Goal: Check status: Check status

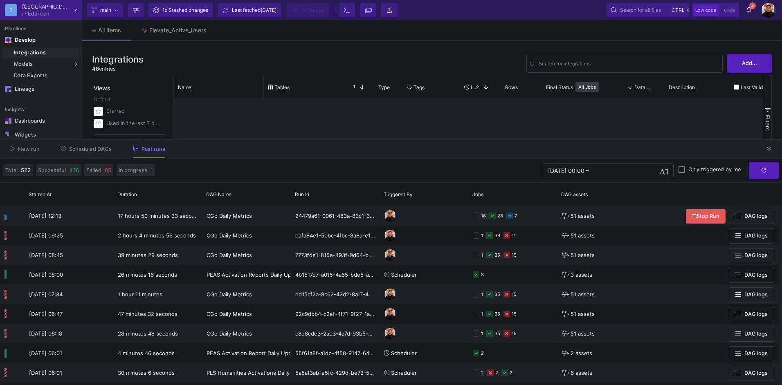
scroll to position [450, 0]
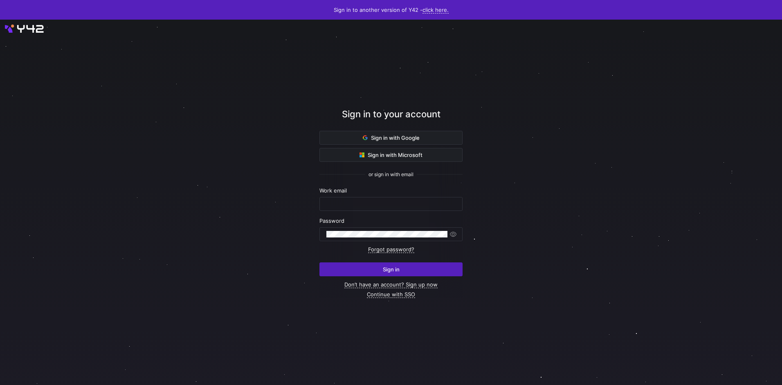
type input "airon.hiwatig@cambridge.org"
click at [365, 270] on span "submit" at bounding box center [391, 269] width 142 height 13
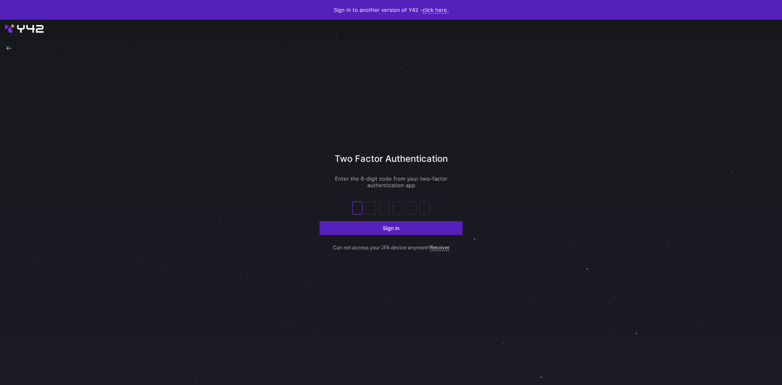
type input "7"
type input "4"
type input "1"
type input "8"
type input "6"
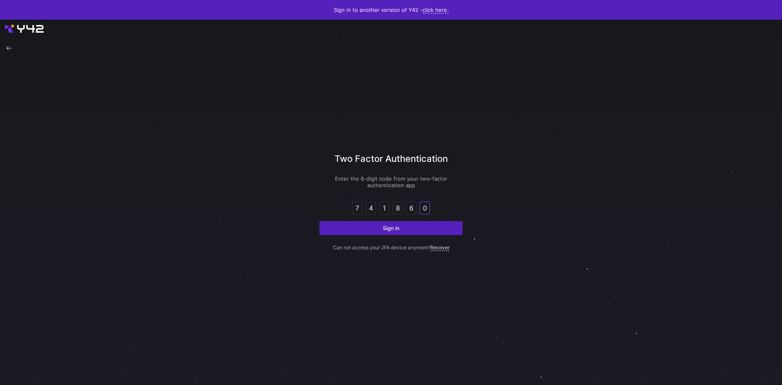
type input "0"
click at [320, 221] on button "Sign in" at bounding box center [391, 228] width 143 height 14
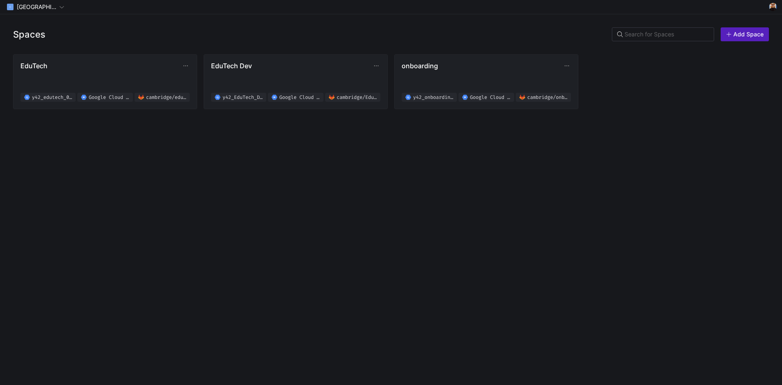
click at [29, 28] on div "Spaces Add Space" at bounding box center [391, 34] width 782 height 40
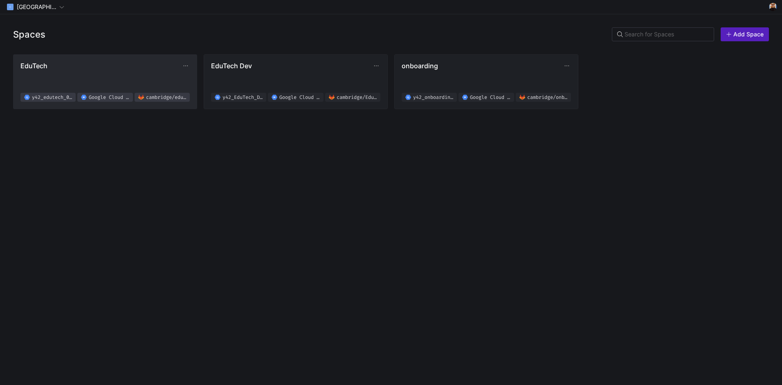
click at [86, 72] on span "EduTech y42_edutech_02f619b8d4e94d2ab8830fef0a38a076 Google Cloud Storage [GEOG…" at bounding box center [104, 82] width 169 height 40
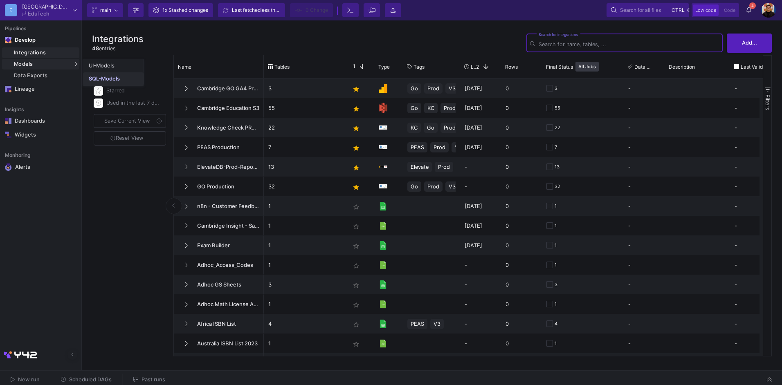
click at [106, 76] on div "SQL-Models" at bounding box center [104, 79] width 31 height 7
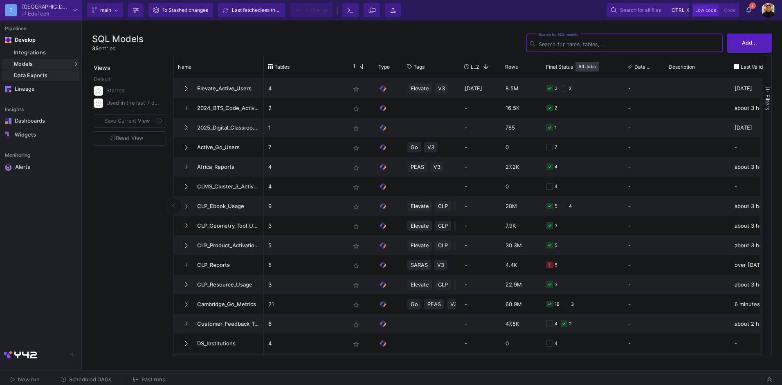
click at [61, 79] on link "Data Exports" at bounding box center [40, 75] width 77 height 11
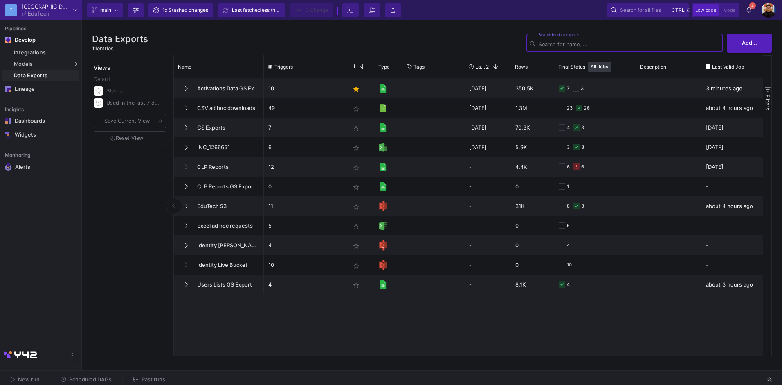
click at [104, 377] on span "Scheduled DAGs" at bounding box center [90, 380] width 43 height 6
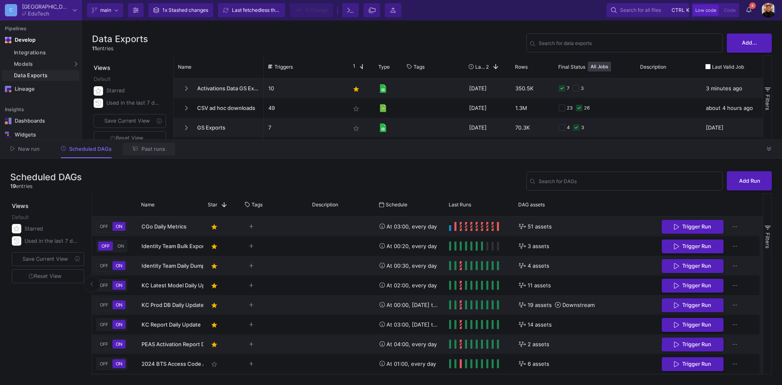
click at [155, 146] on span "Past runs" at bounding box center [149, 149] width 32 height 6
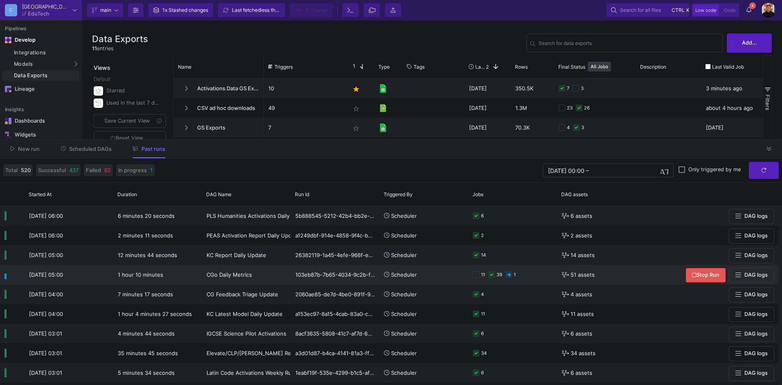
click at [525, 276] on div "11 39 1" at bounding box center [513, 275] width 80 height 19
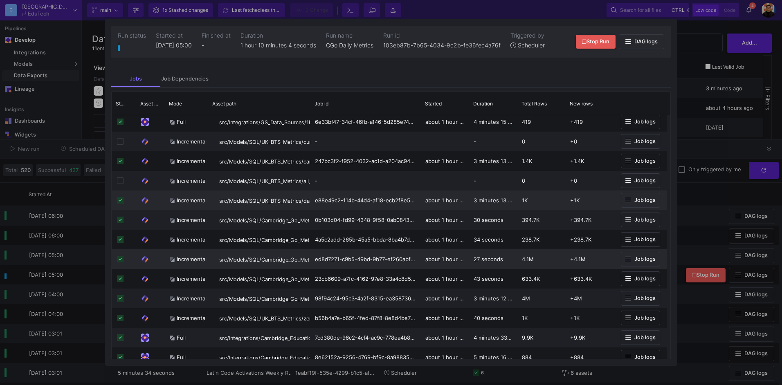
scroll to position [619, 0]
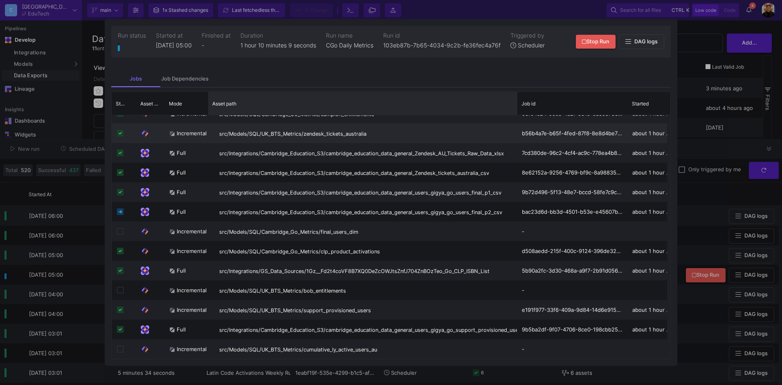
drag, startPoint x: 309, startPoint y: 101, endPoint x: 496, endPoint y: 134, distance: 189.4
click at [519, 120] on div "Status Asset Type Mode" at bounding box center [391, 225] width 559 height 267
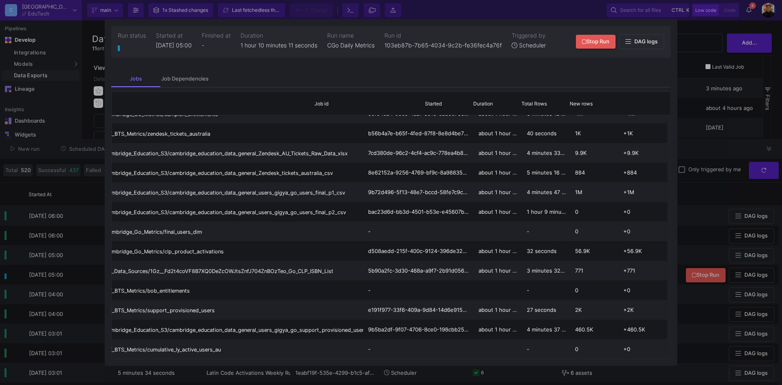
scroll to position [0, 209]
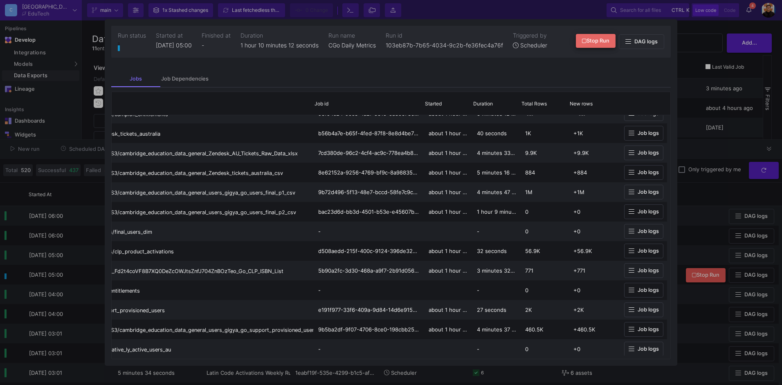
click at [592, 45] on button "Stop Run" at bounding box center [596, 41] width 40 height 14
click at [718, 128] on div at bounding box center [391, 192] width 782 height 385
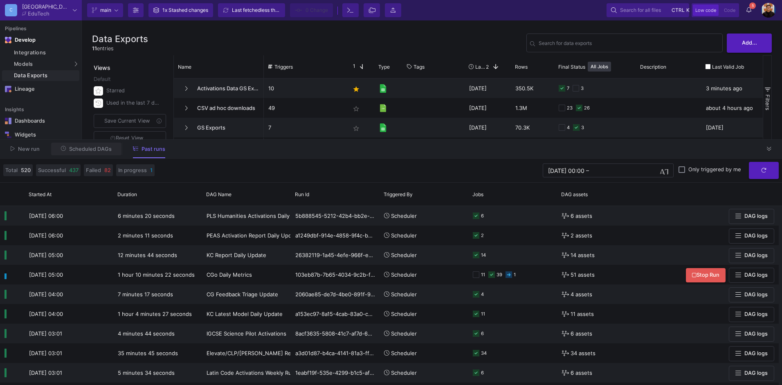
click at [88, 151] on span "Scheduled DAGs" at bounding box center [90, 149] width 43 height 6
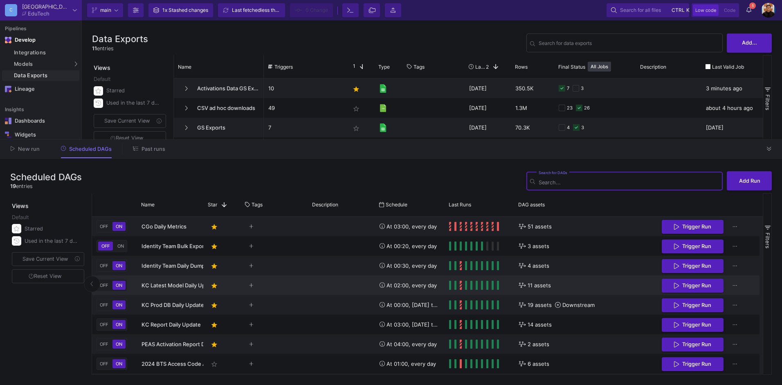
scroll to position [126, 0]
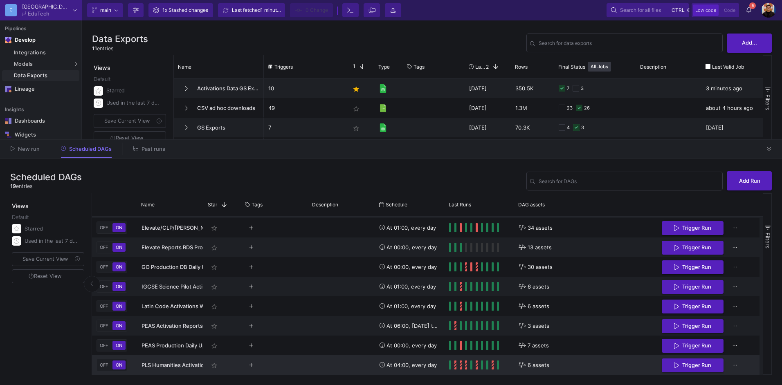
click at [332, 371] on div "Press SPACE to select this row." at bounding box center [341, 366] width 67 height 20
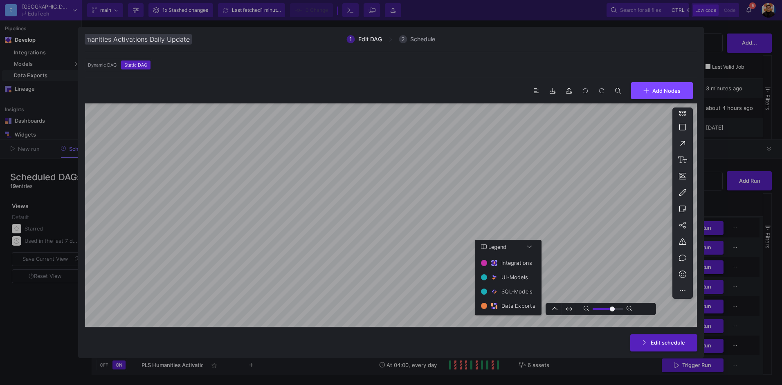
type input "0"
click at [729, 149] on div at bounding box center [391, 192] width 782 height 385
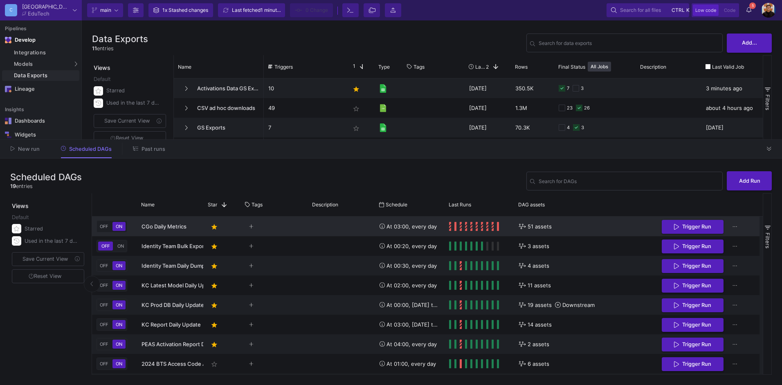
click at [293, 227] on y42-tags-cell-renderer "Press SPACE to select this row." at bounding box center [274, 226] width 58 height 19
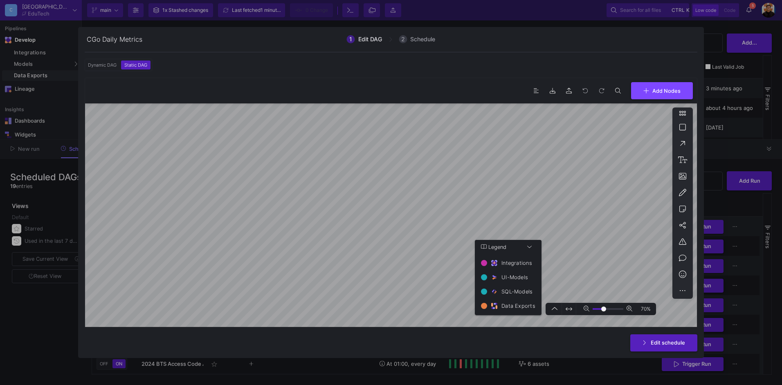
click at [591, 310] on button at bounding box center [587, 309] width 12 height 12
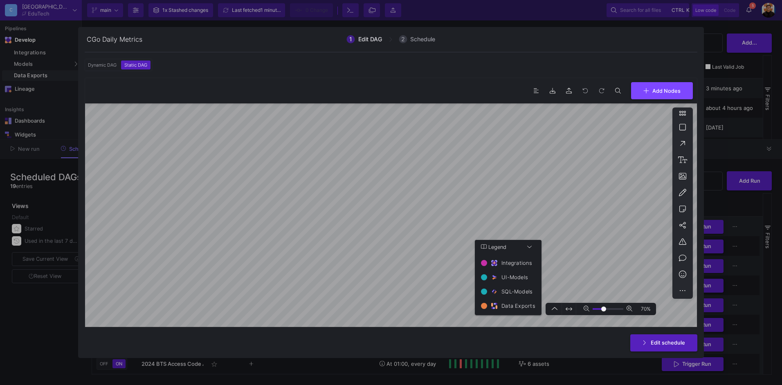
click at [591, 310] on button at bounding box center [587, 309] width 12 height 12
type input "-9"
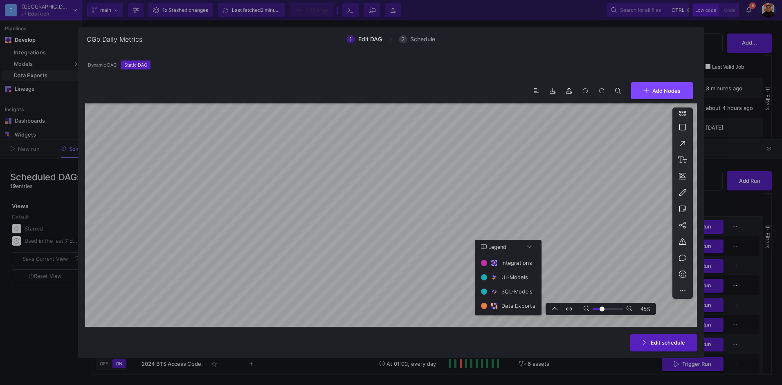
type input "2"
click at [664, 343] on span "Edit schedule" at bounding box center [668, 342] width 34 height 6
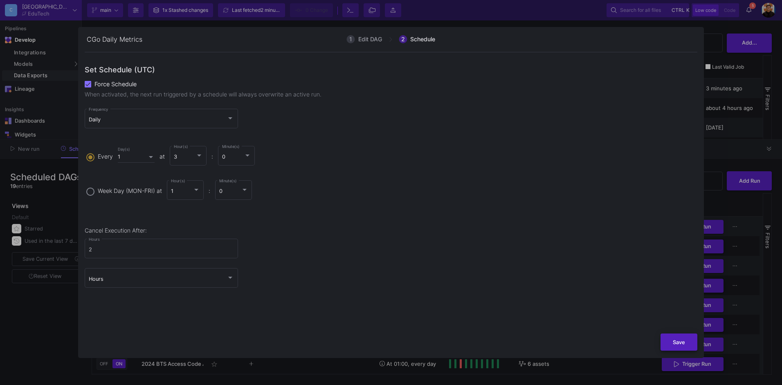
click at [673, 340] on span "Save" at bounding box center [679, 342] width 12 height 6
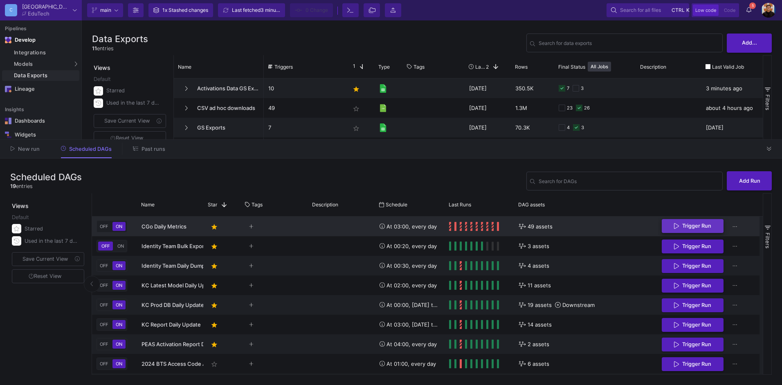
click at [704, 227] on span "Trigger Run" at bounding box center [696, 226] width 29 height 6
click at [680, 229] on span "Trigger Run" at bounding box center [692, 226] width 37 height 6
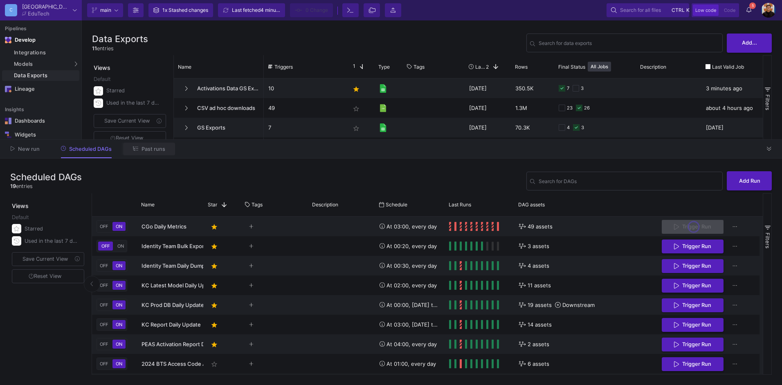
click at [154, 150] on span "Past runs" at bounding box center [154, 149] width 24 height 6
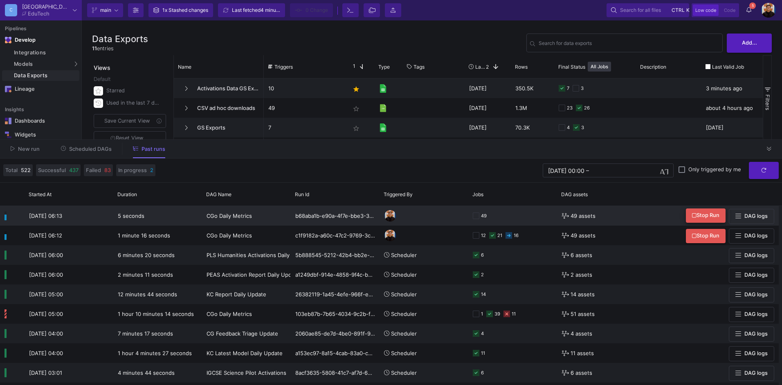
click at [716, 217] on span "Stop Run" at bounding box center [705, 215] width 27 height 6
click at [96, 145] on button "Scheduled DAGs" at bounding box center [86, 149] width 71 height 13
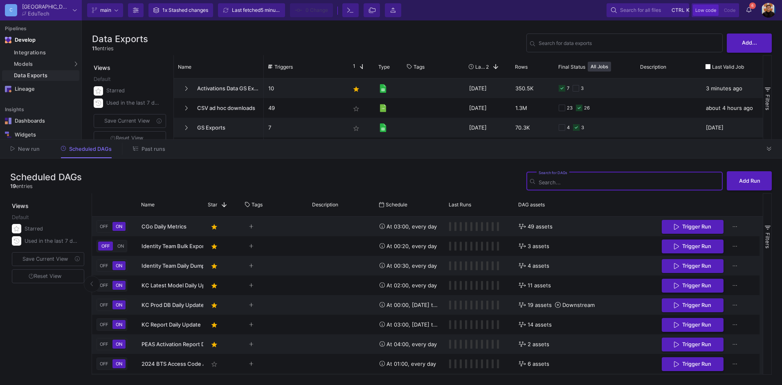
click at [155, 150] on span "Past runs" at bounding box center [154, 149] width 24 height 6
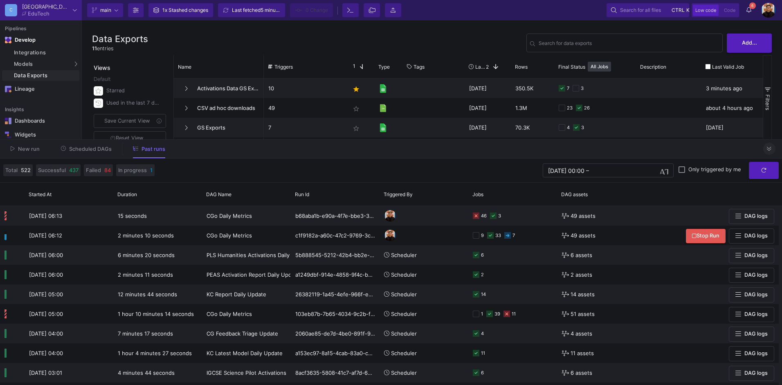
click at [772, 144] on button at bounding box center [769, 149] width 12 height 12
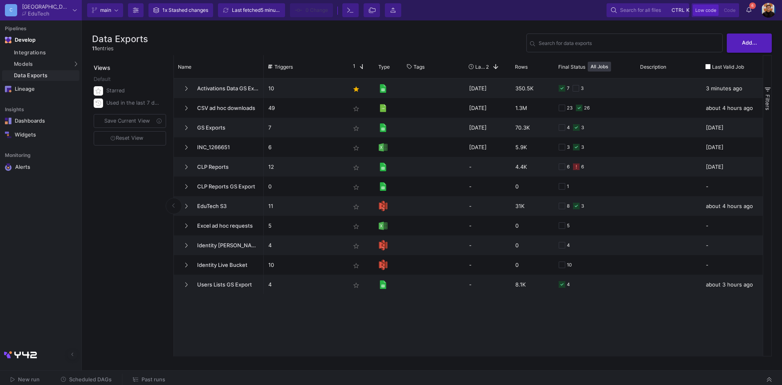
click at [154, 373] on div "New run Scheduled DAGs Past runs" at bounding box center [391, 380] width 782 height 18
click at [155, 375] on button "Past runs" at bounding box center [149, 380] width 52 height 13
